Goal: Task Accomplishment & Management: Manage account settings

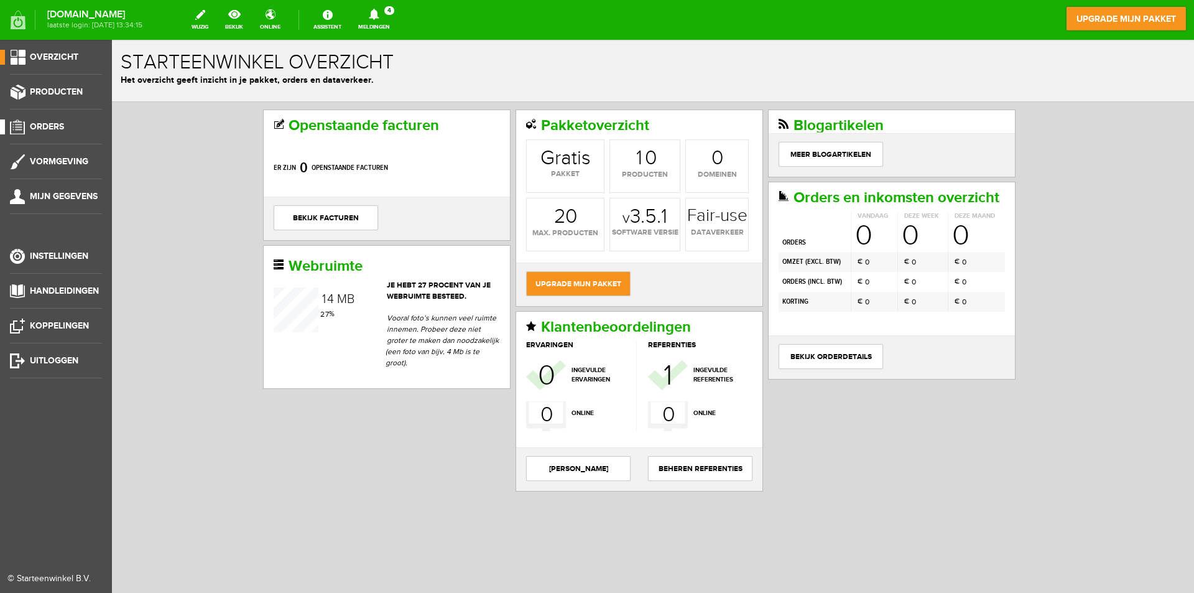
click at [42, 123] on span "Orders" at bounding box center [47, 126] width 34 height 11
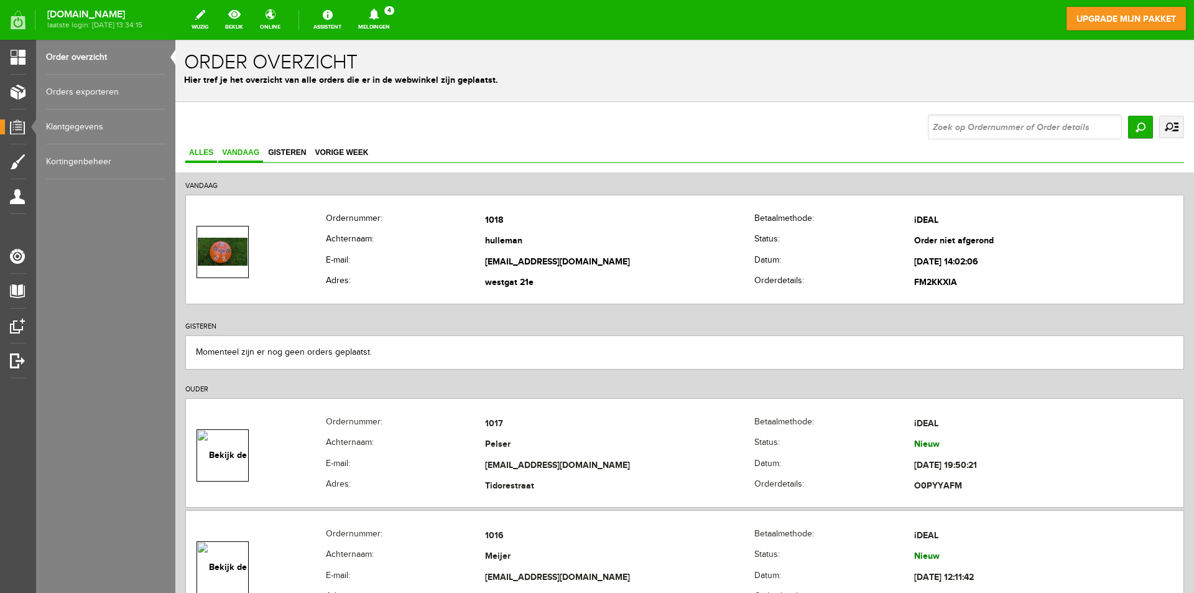
click at [238, 148] on span "Vandaag" at bounding box center [240, 152] width 45 height 9
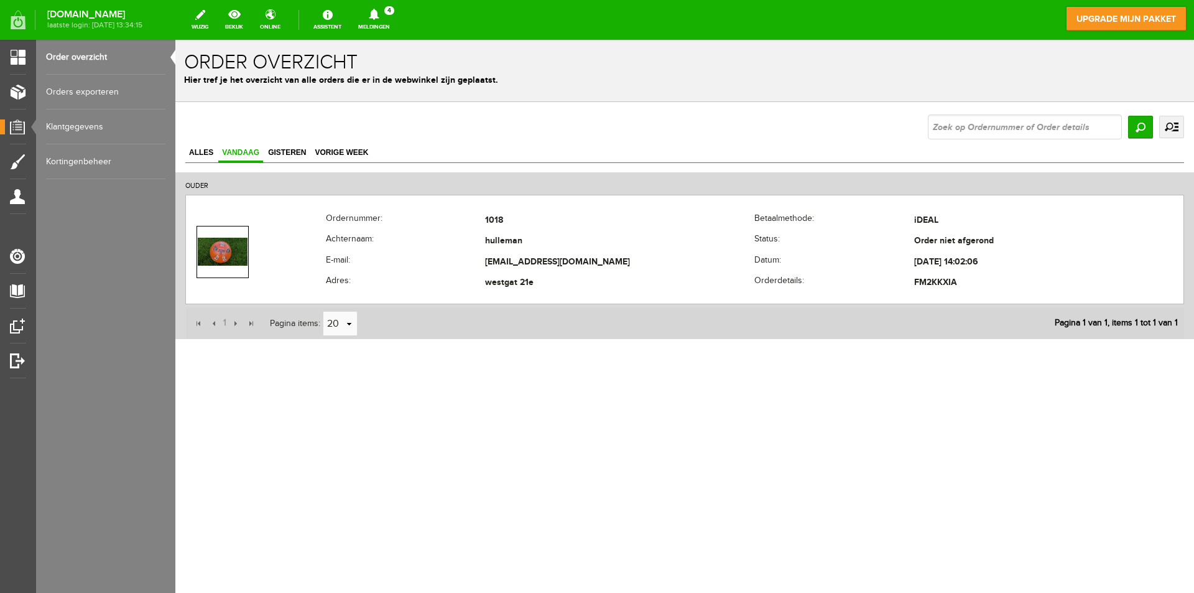
click at [390, 14] on icon at bounding box center [374, 14] width 32 height 11
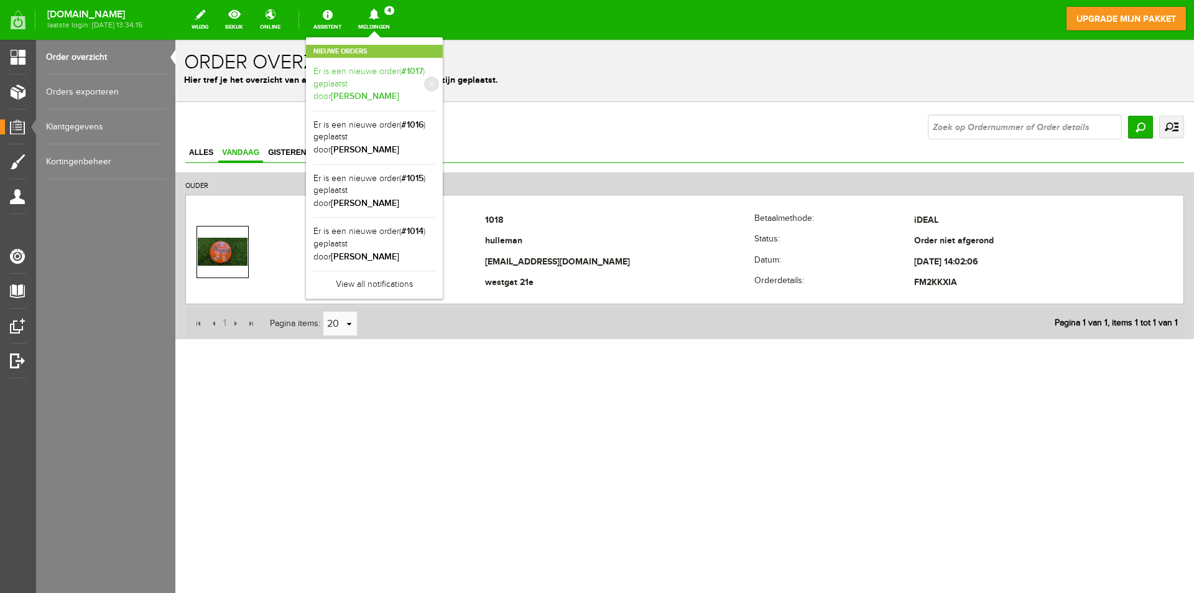
click at [435, 69] on link "Er is een nieuwe order( #1017 ) geplaatst door [PERSON_NAME]" at bounding box center [375, 84] width 122 height 38
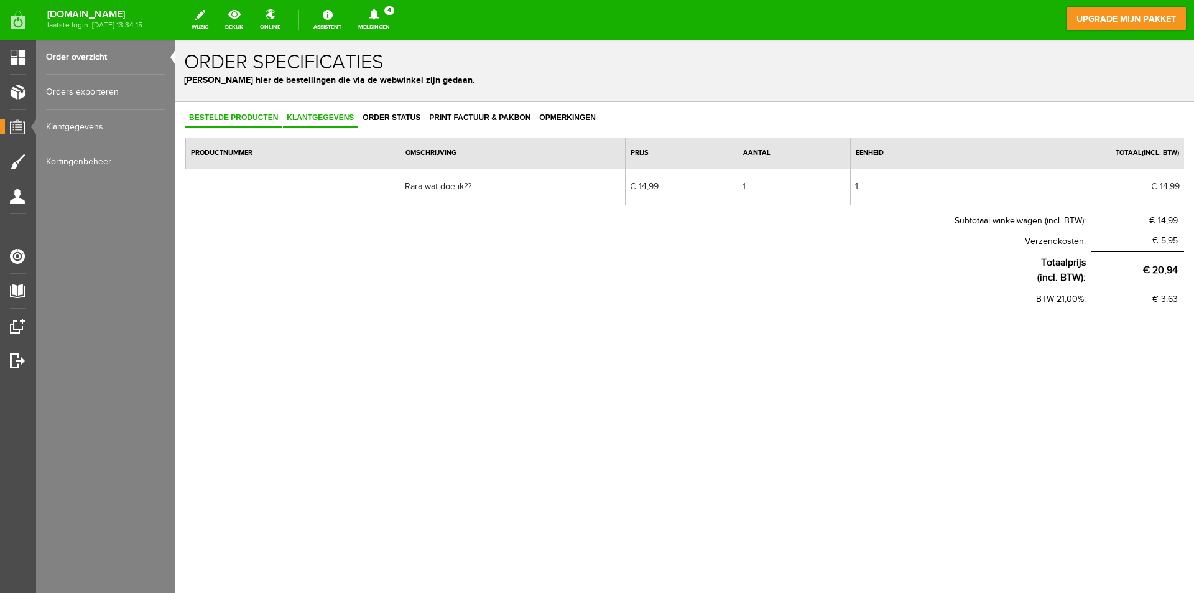
click at [310, 118] on span "Klantgegevens" at bounding box center [320, 117] width 75 height 9
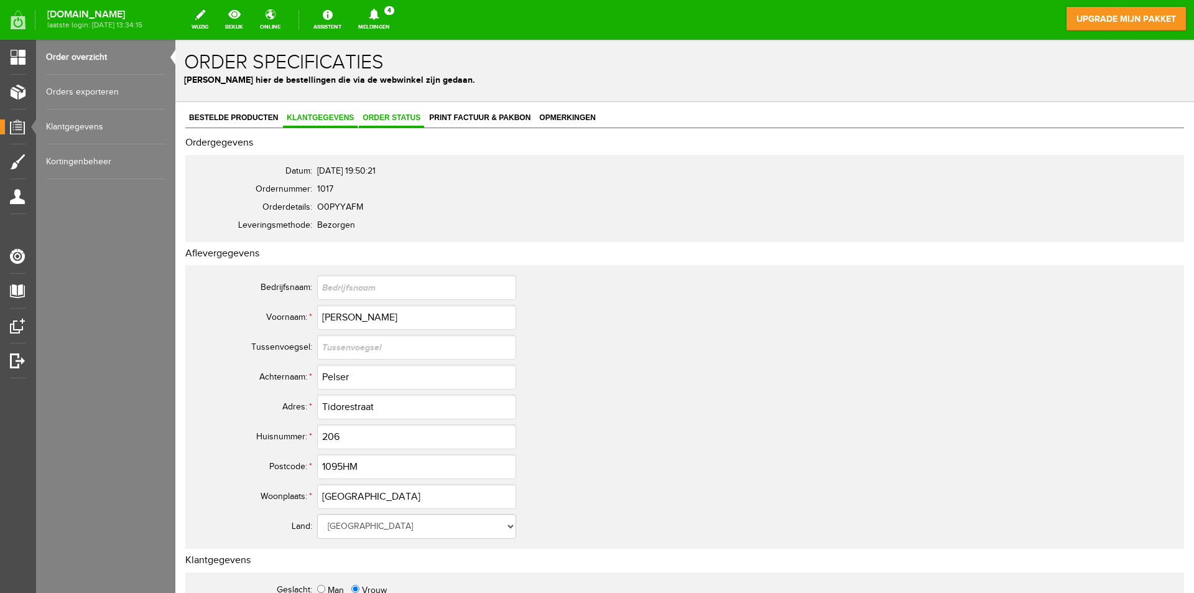
click at [386, 124] on link "Order status" at bounding box center [391, 118] width 65 height 18
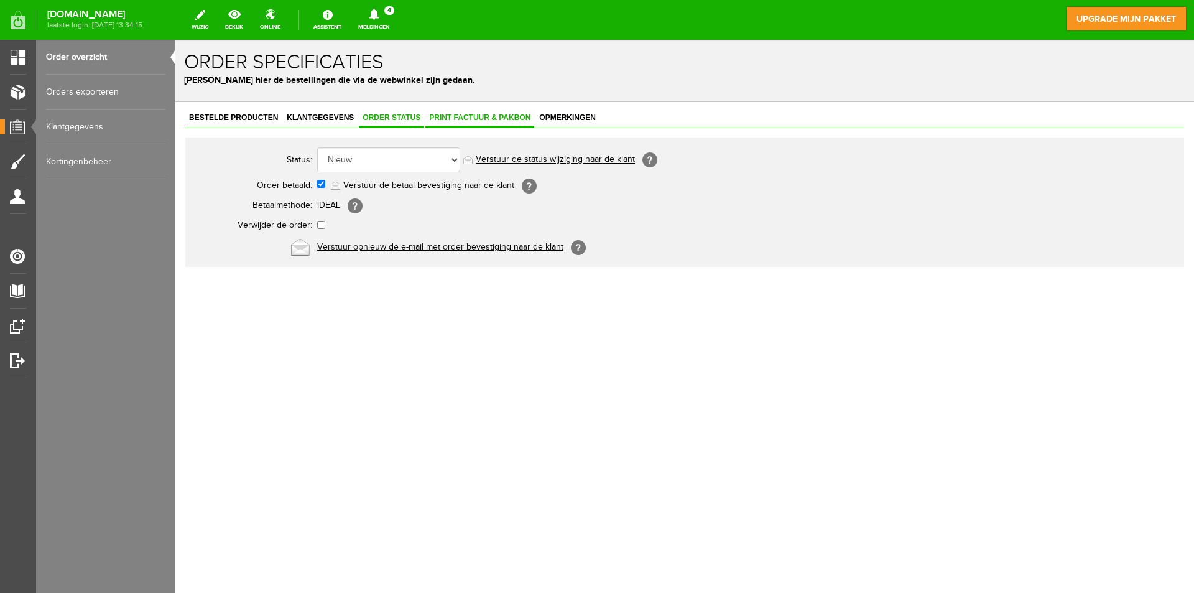
click at [462, 118] on span "Print factuur & pakbon" at bounding box center [480, 117] width 109 height 9
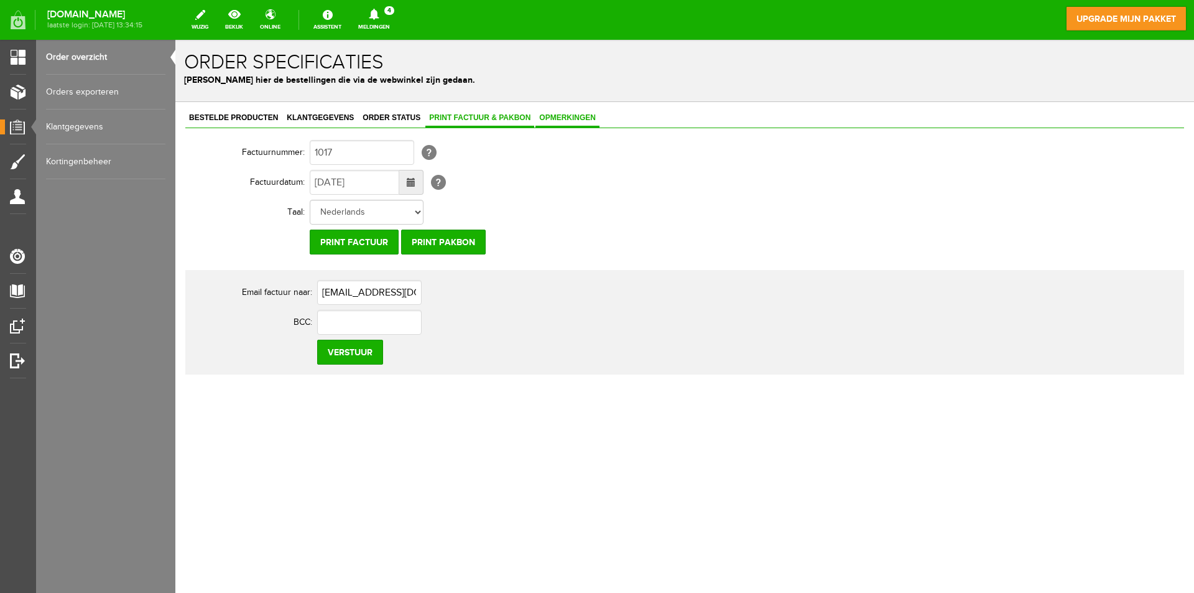
click at [553, 112] on link "Opmerkingen" at bounding box center [568, 118] width 64 height 18
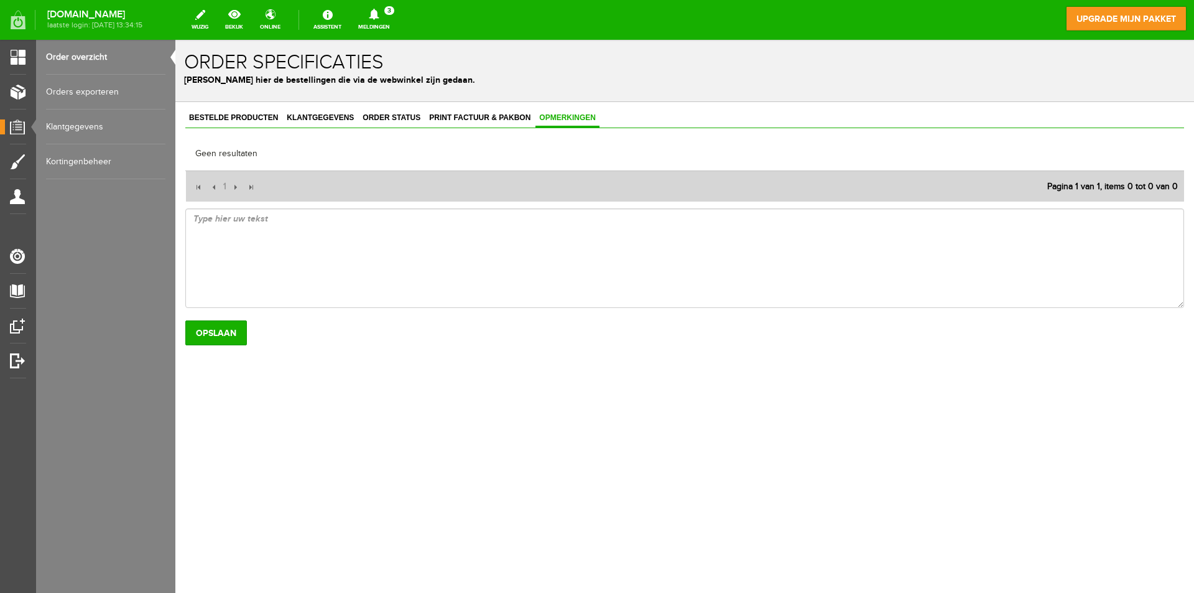
click at [379, 11] on icon at bounding box center [374, 14] width 10 height 11
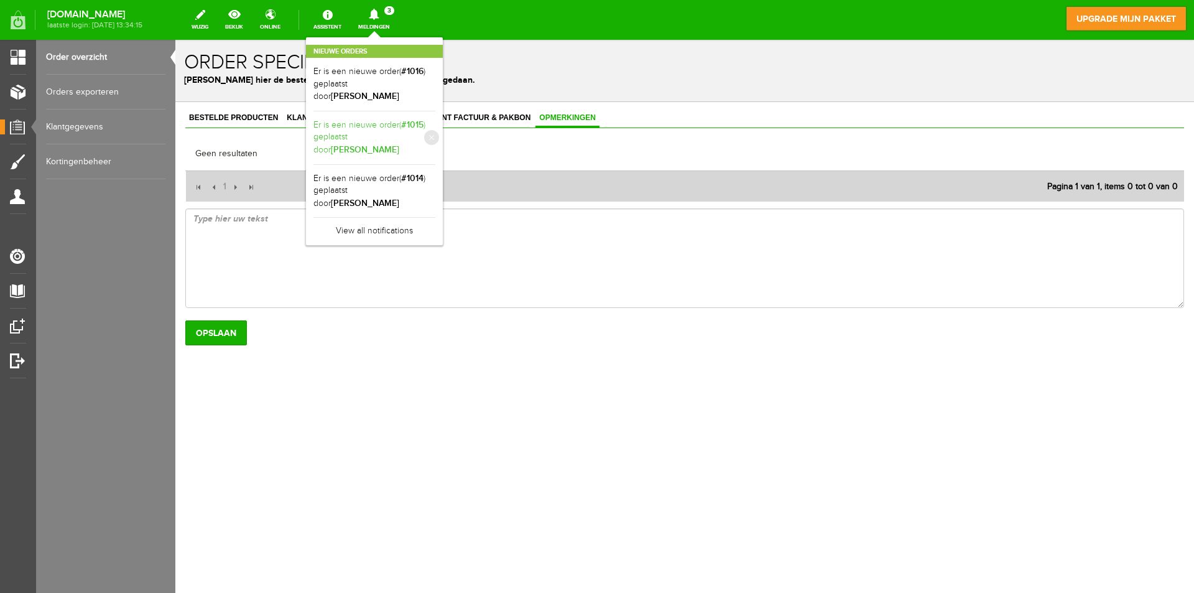
click at [399, 144] on b "[PERSON_NAME]" at bounding box center [365, 149] width 68 height 11
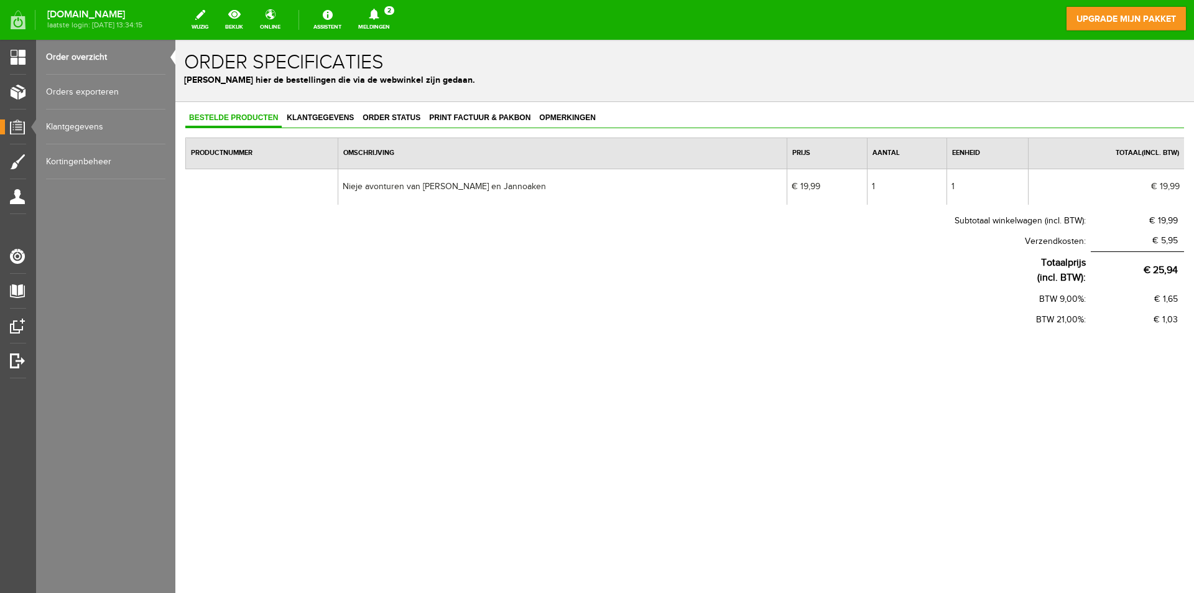
click at [398, 20] on link "Meldingen 2 Nieuwe orders Er is een nieuwe order( #1016 ) geplaatst door [PERSO…" at bounding box center [374, 19] width 47 height 27
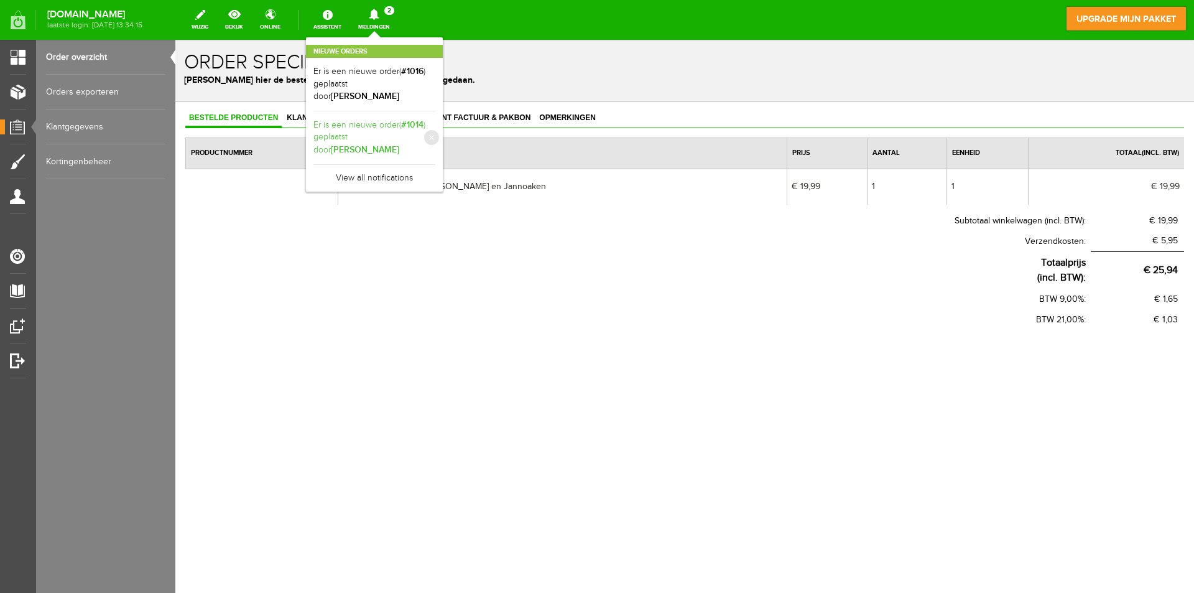
click at [429, 121] on link "Er is een nieuwe order( #1014 ) geplaatst door [PERSON_NAME]" at bounding box center [375, 138] width 122 height 38
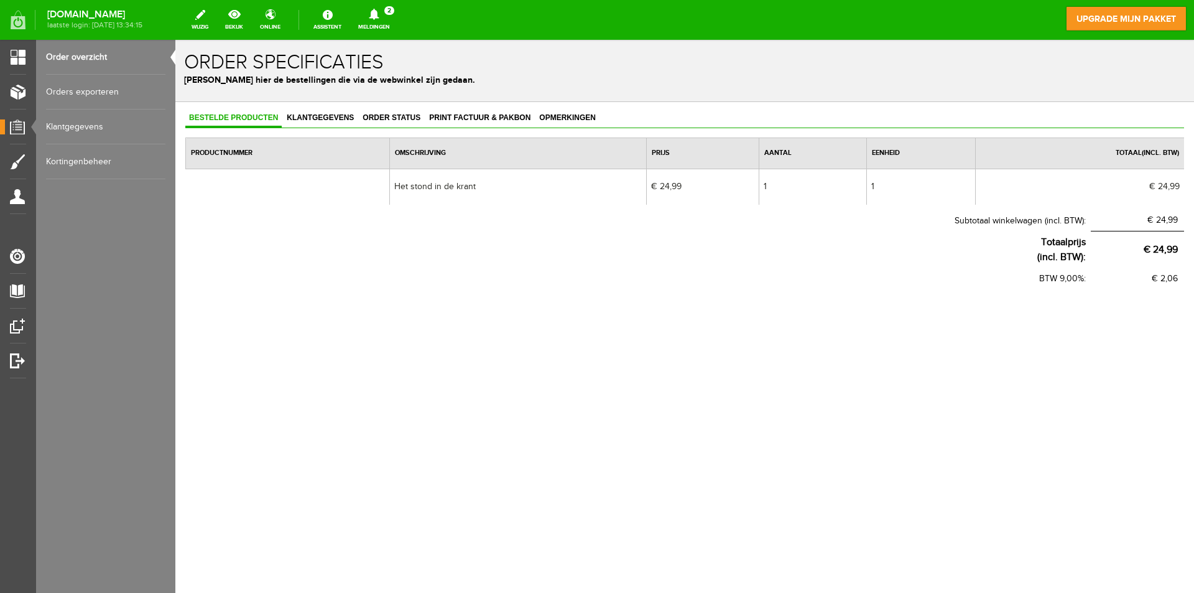
click at [390, 14] on icon at bounding box center [374, 14] width 32 height 11
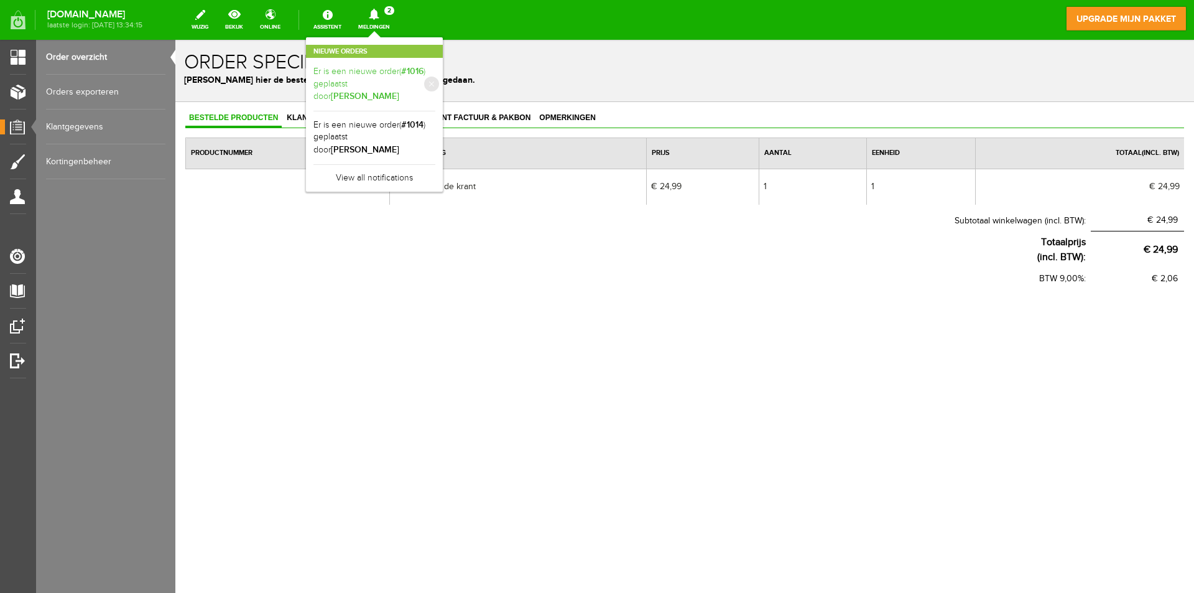
click at [399, 91] on b "[PERSON_NAME]" at bounding box center [365, 96] width 68 height 11
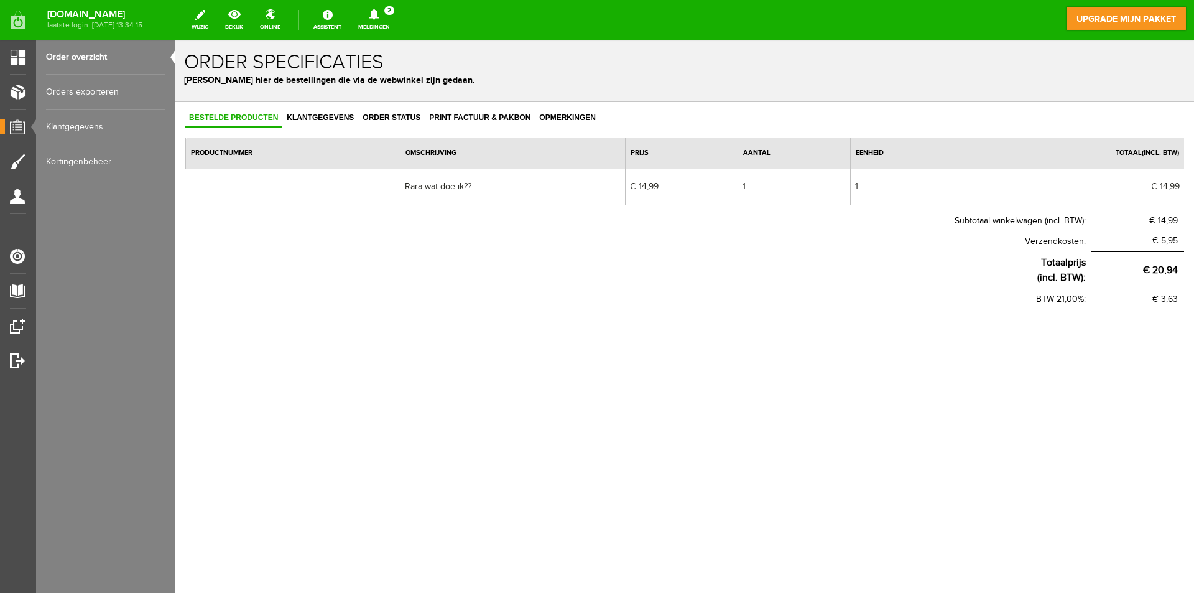
drag, startPoint x: 433, startPoint y: 67, endPoint x: 434, endPoint y: 60, distance: 7.0
click at [434, 62] on h1 "Order specificaties" at bounding box center [685, 63] width 1002 height 22
click at [390, 16] on icon at bounding box center [374, 14] width 32 height 11
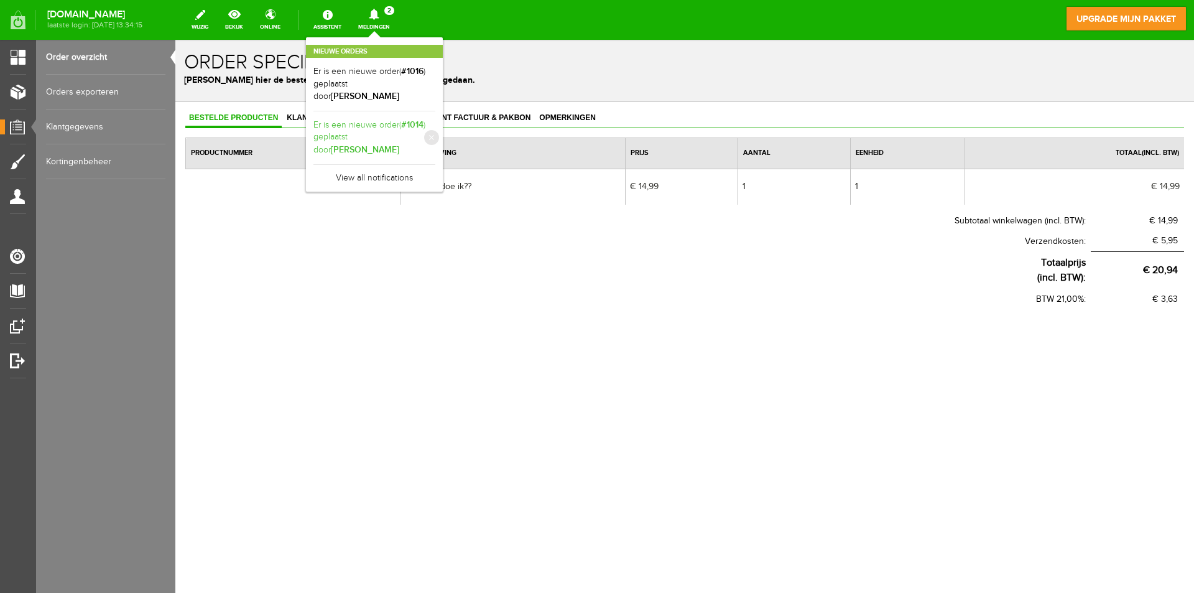
click at [435, 119] on link "Er is een nieuwe order( #1014 ) geplaatst door [PERSON_NAME]" at bounding box center [375, 138] width 122 height 38
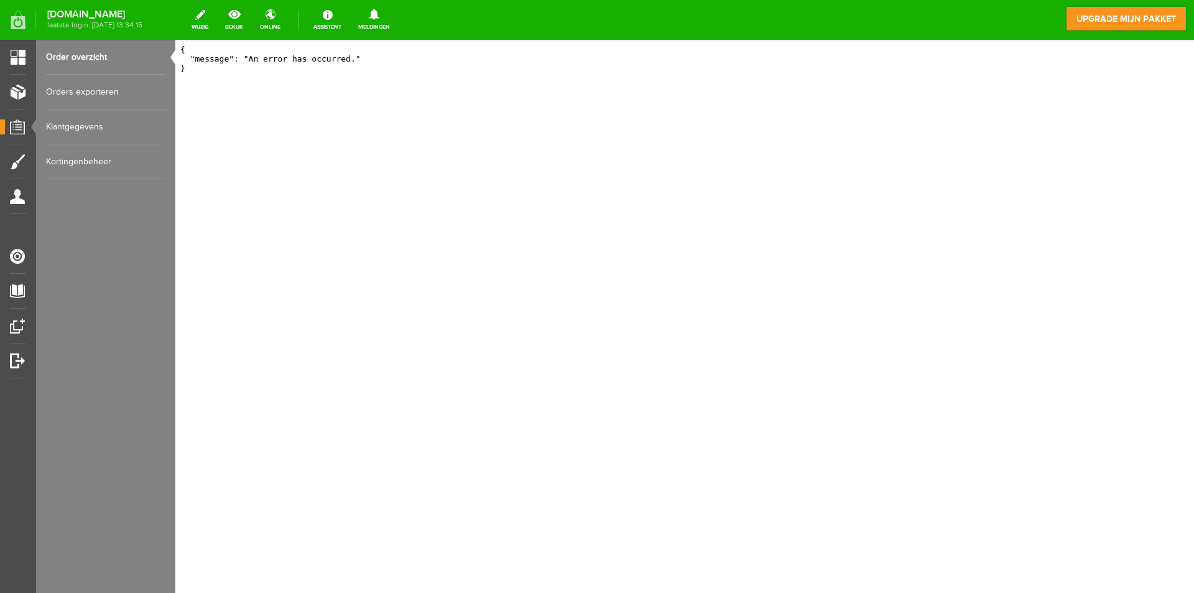
click at [81, 126] on link "Klantgegevens" at bounding box center [105, 126] width 119 height 35
drag, startPoint x: 68, startPoint y: 165, endPoint x: 65, endPoint y: 139, distance: 26.2
click at [68, 164] on link "Kortingenbeheer" at bounding box center [105, 161] width 119 height 35
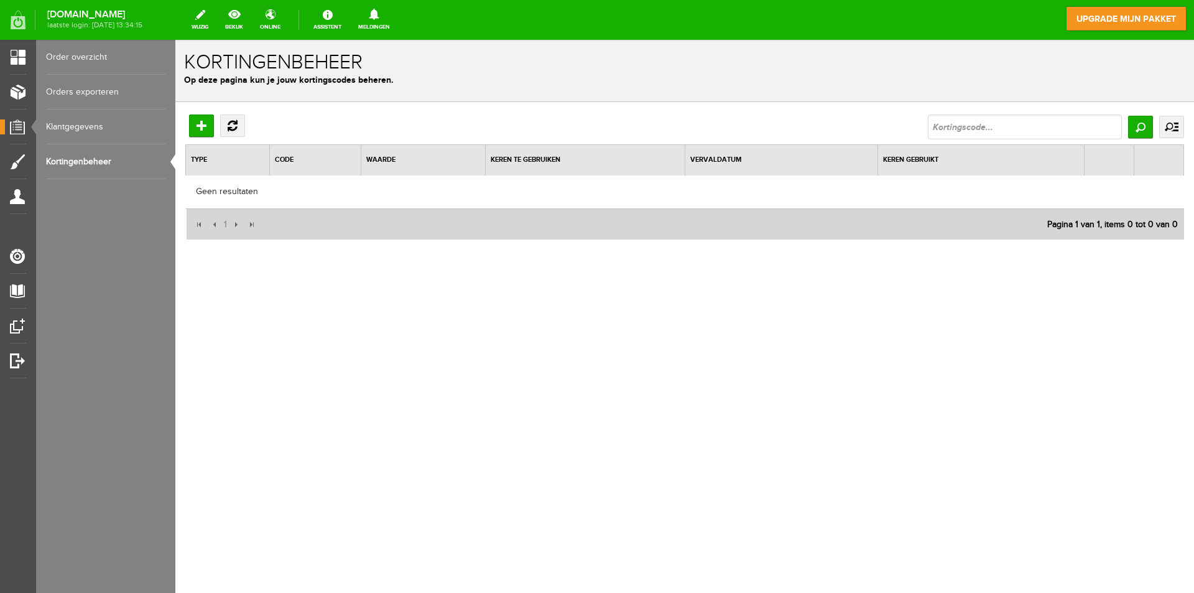
click at [70, 52] on link "Order overzicht" at bounding box center [105, 57] width 119 height 35
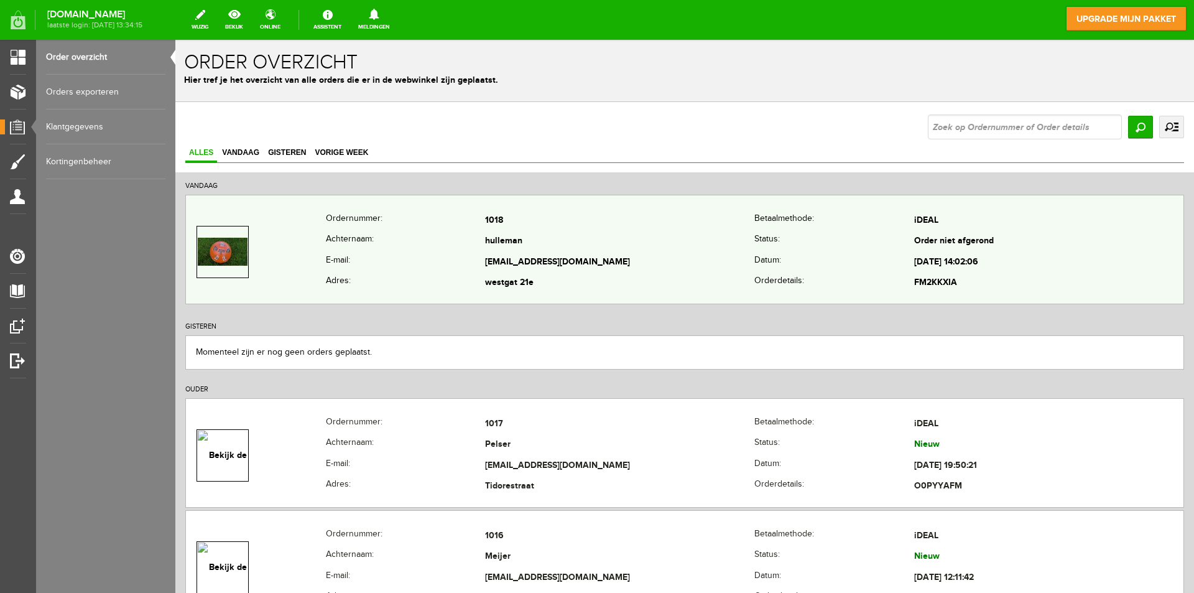
click at [226, 248] on img at bounding box center [223, 252] width 50 height 28
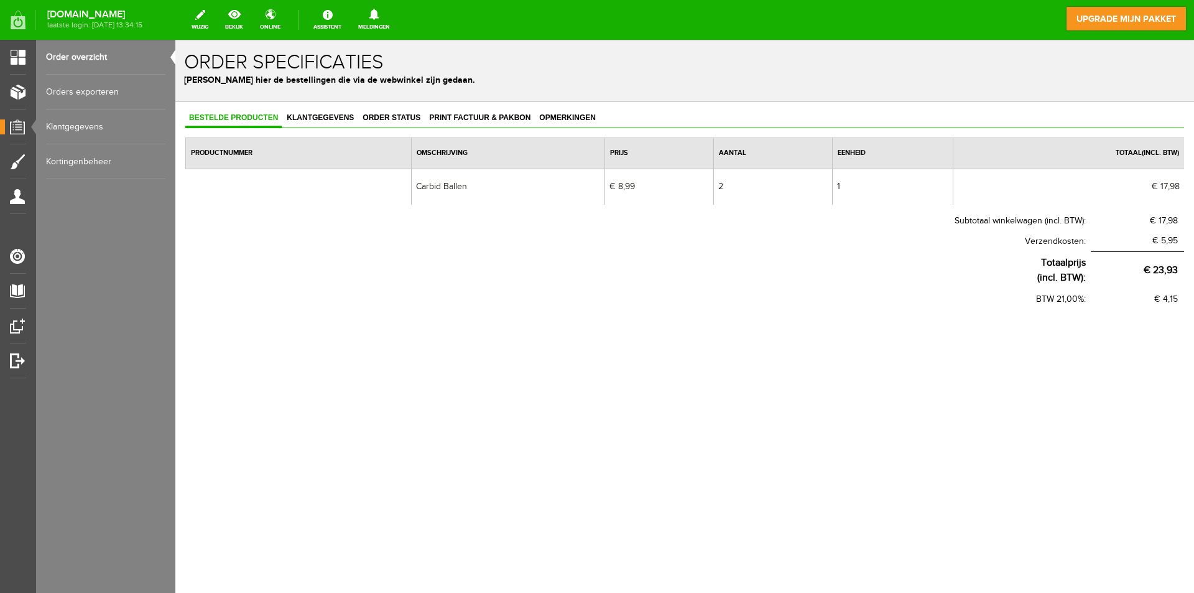
click at [431, 109] on div "Bestelde producten Klantgegevens Order status Print factuur & pakbon Opmerkinge…" at bounding box center [684, 249] width 1019 height 295
click at [448, 116] on span "Print factuur & pakbon" at bounding box center [480, 117] width 109 height 9
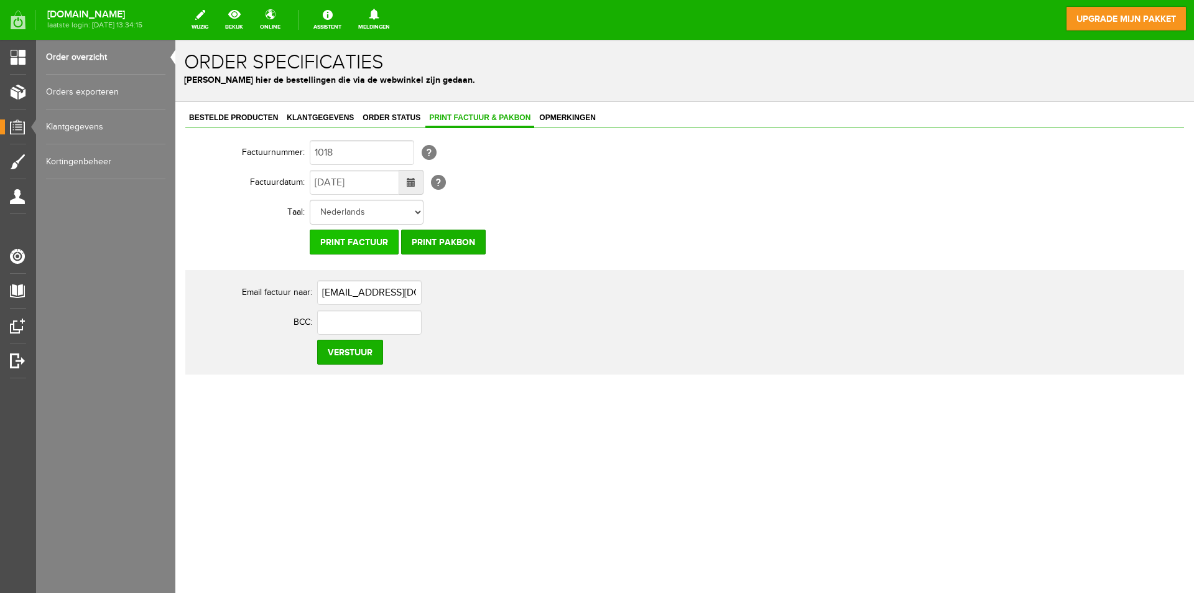
click at [365, 244] on input "Print factuur" at bounding box center [354, 242] width 89 height 25
click at [320, 246] on input "Print factuur" at bounding box center [354, 242] width 89 height 25
click at [322, 114] on span "Klantgegevens" at bounding box center [320, 117] width 75 height 9
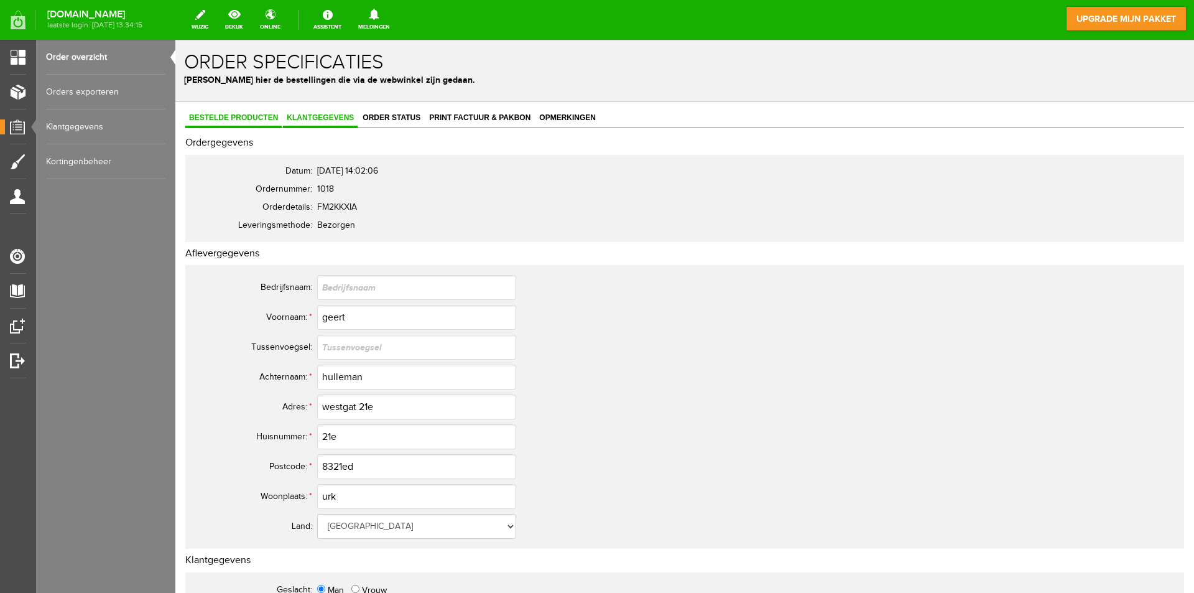
click at [245, 116] on span "Bestelde producten" at bounding box center [233, 117] width 96 height 9
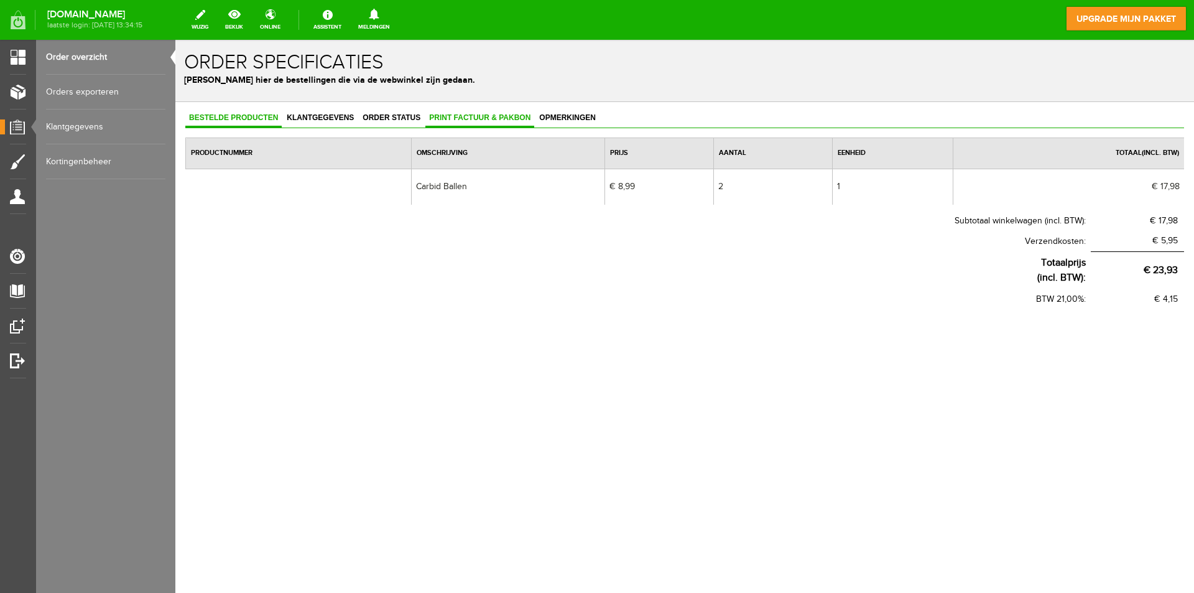
click at [472, 122] on span "Print factuur & pakbon" at bounding box center [480, 117] width 109 height 9
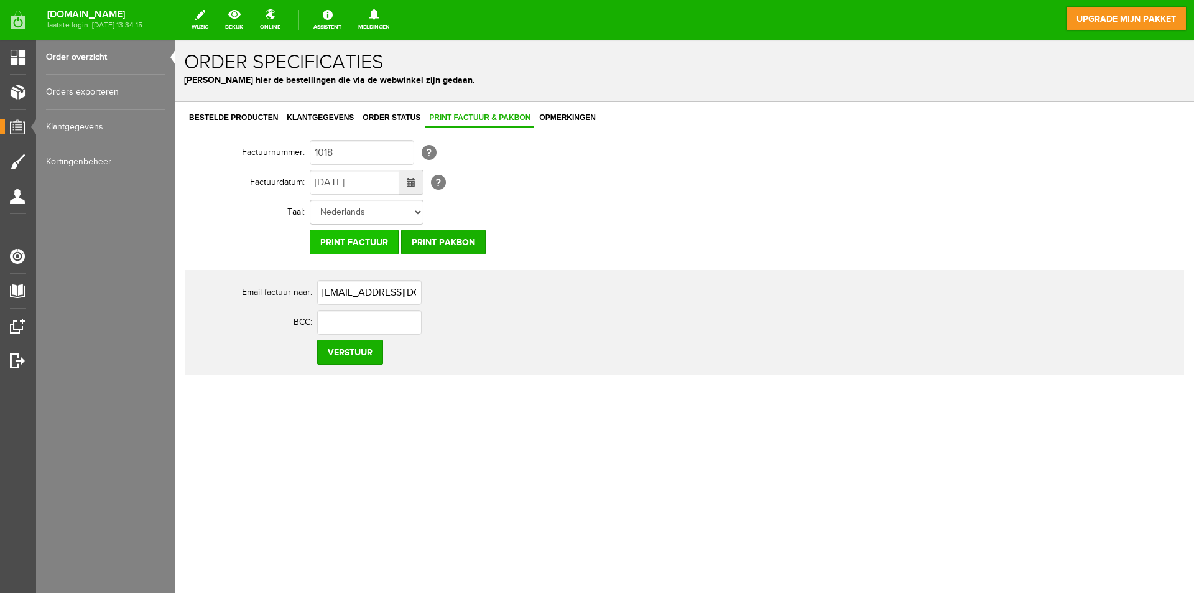
click at [365, 245] on input "Print factuur" at bounding box center [354, 242] width 89 height 25
click at [366, 239] on input "Print factuur" at bounding box center [354, 242] width 89 height 25
click at [353, 234] on input "Print factuur" at bounding box center [354, 242] width 89 height 25
click at [353, 238] on input "Print factuur" at bounding box center [354, 242] width 89 height 25
click at [337, 349] on input "Verstuur" at bounding box center [350, 352] width 66 height 25
